Goal: Information Seeking & Learning: Learn about a topic

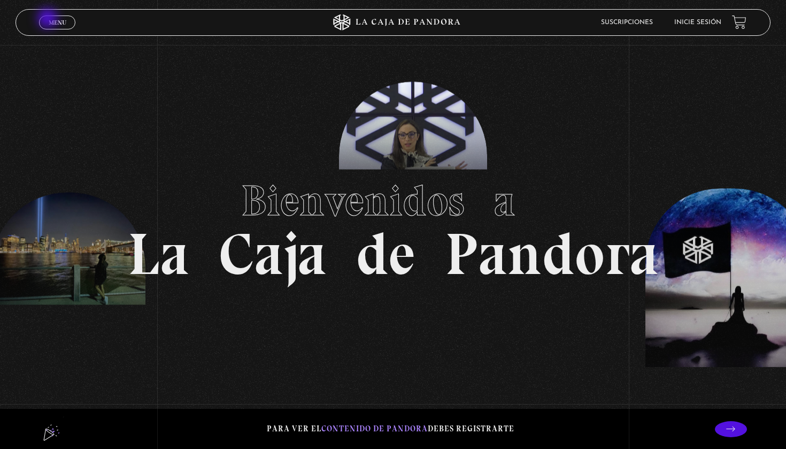
click at [49, 20] on span "Menu" at bounding box center [58, 22] width 18 height 6
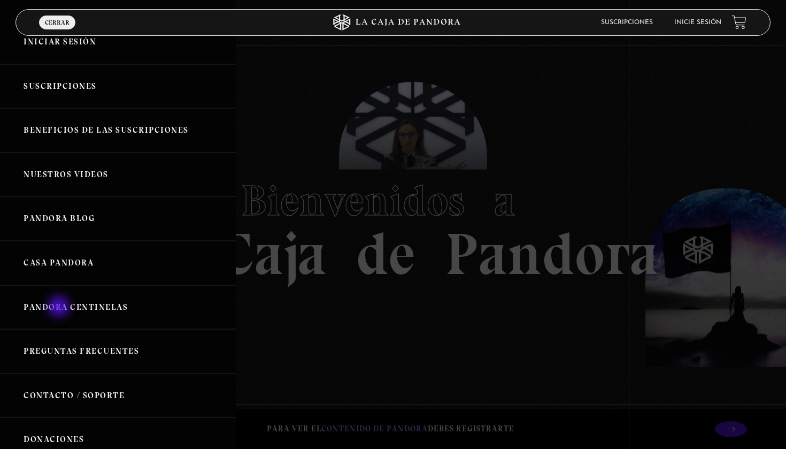
scroll to position [55, 0]
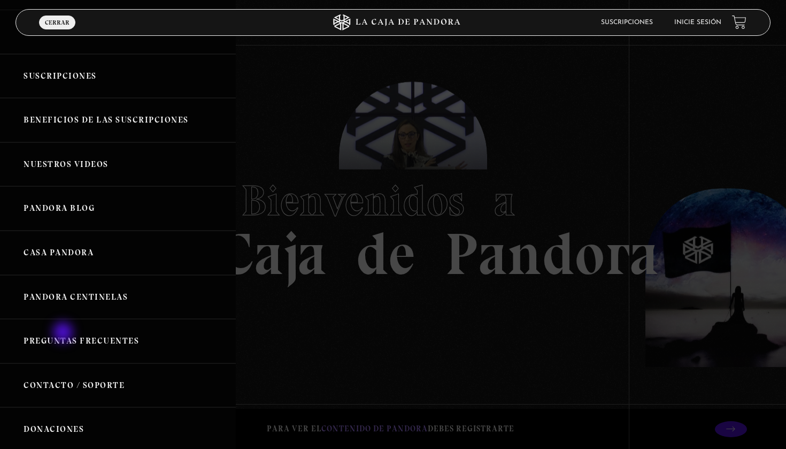
click at [64, 333] on link "Preguntas Frecuentes" at bounding box center [118, 341] width 236 height 44
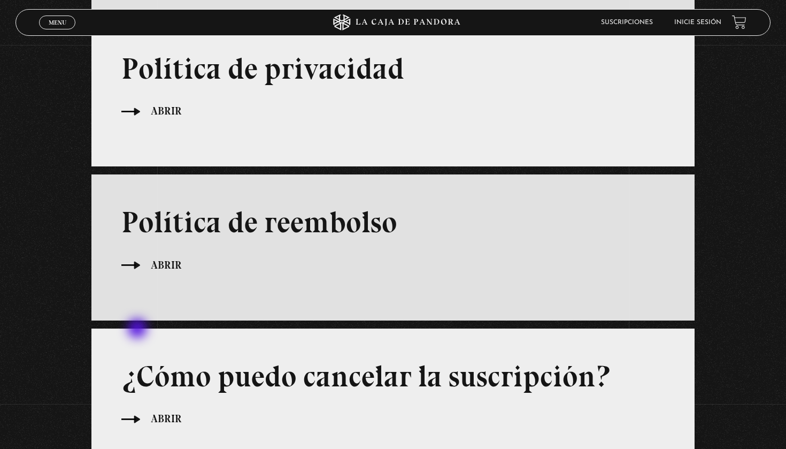
scroll to position [437, 0]
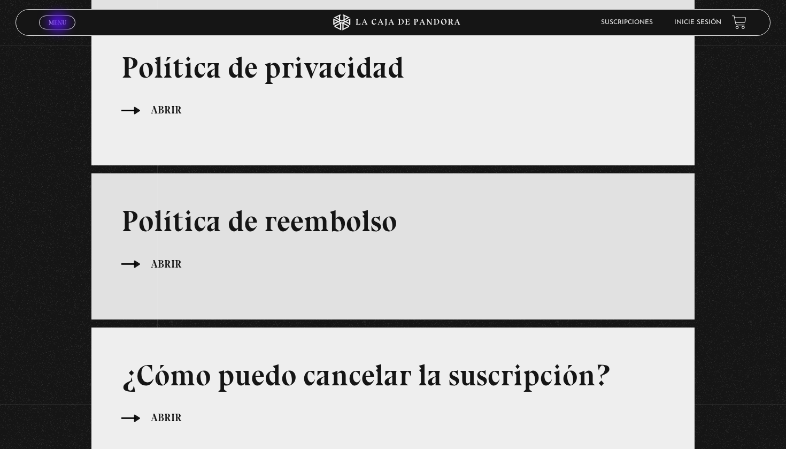
click at [59, 24] on span "Menu" at bounding box center [58, 22] width 18 height 6
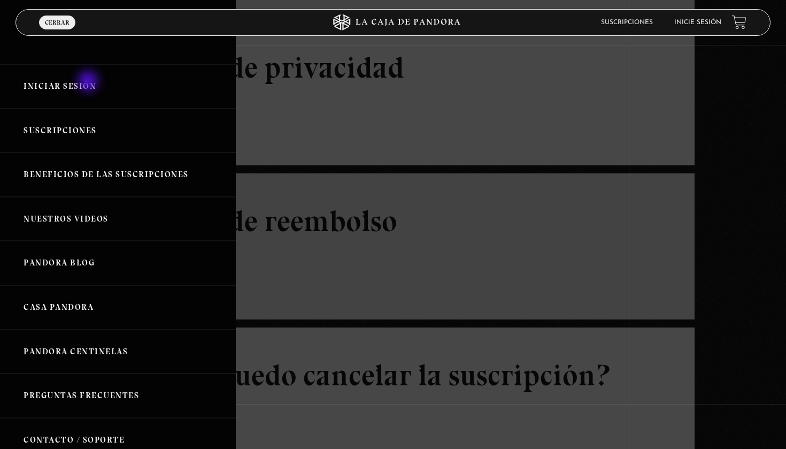
click at [89, 82] on link "Iniciar Sesión" at bounding box center [118, 86] width 236 height 44
click at [94, 176] on link "Beneficios de las suscripciones" at bounding box center [118, 174] width 236 height 44
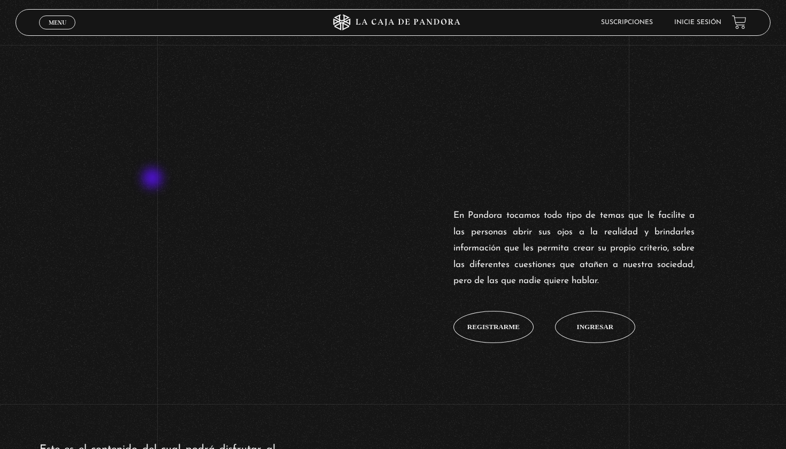
scroll to position [339, 0]
